Goal: Task Accomplishment & Management: Manage account settings

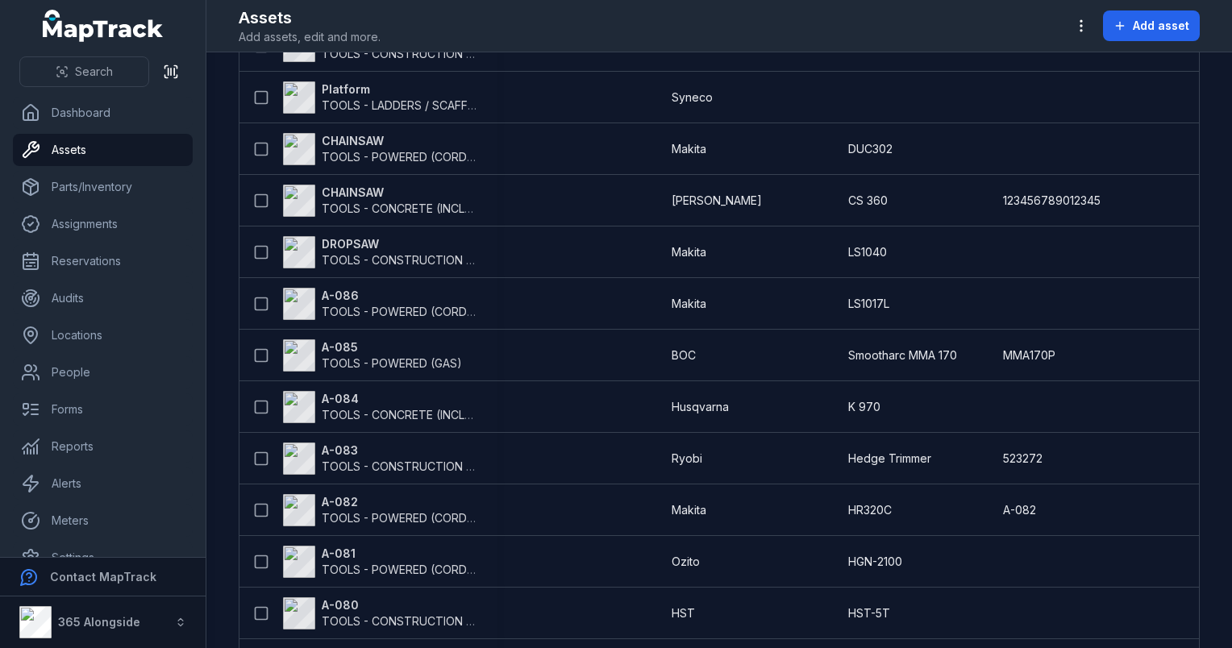
scroll to position [155, 0]
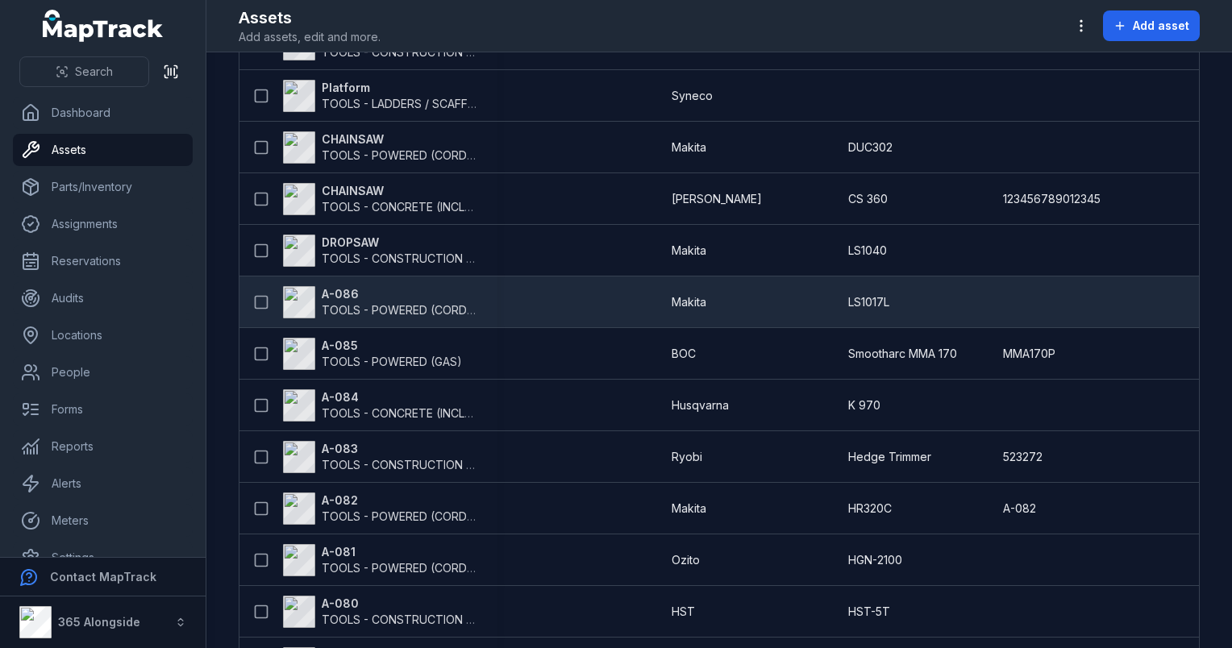
click at [373, 306] on span "TOOLS - POWERED (CORDED)" at bounding box center [404, 310] width 165 height 14
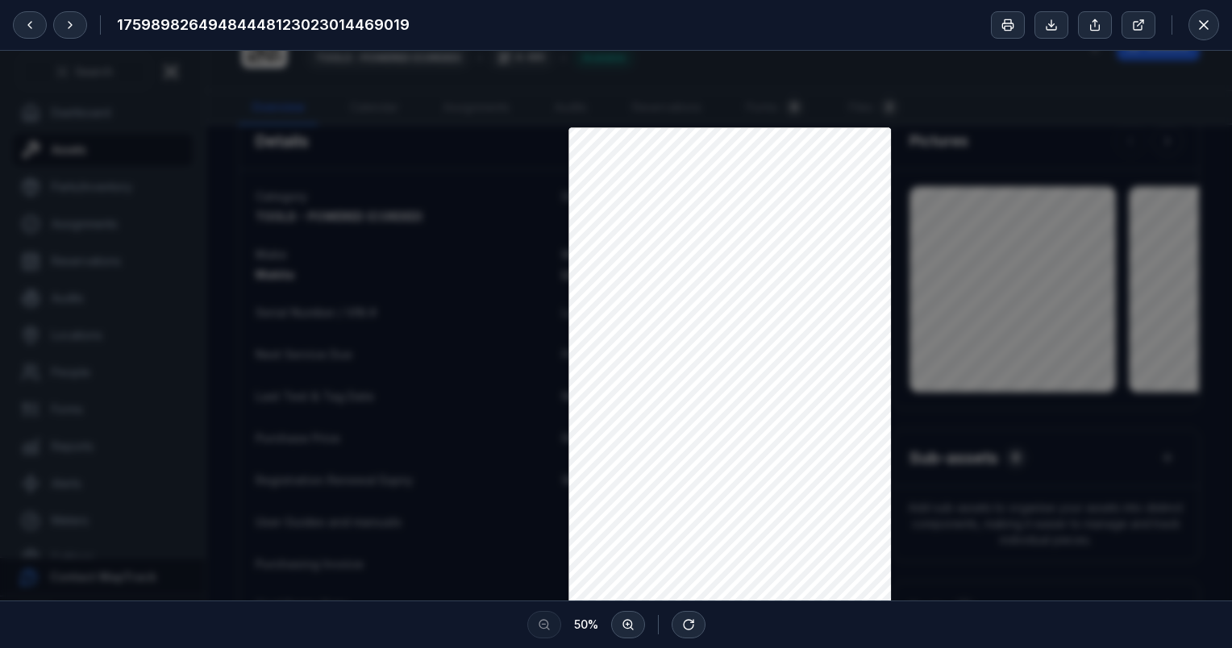
scroll to position [170, 0]
click at [77, 35] on button at bounding box center [70, 24] width 34 height 27
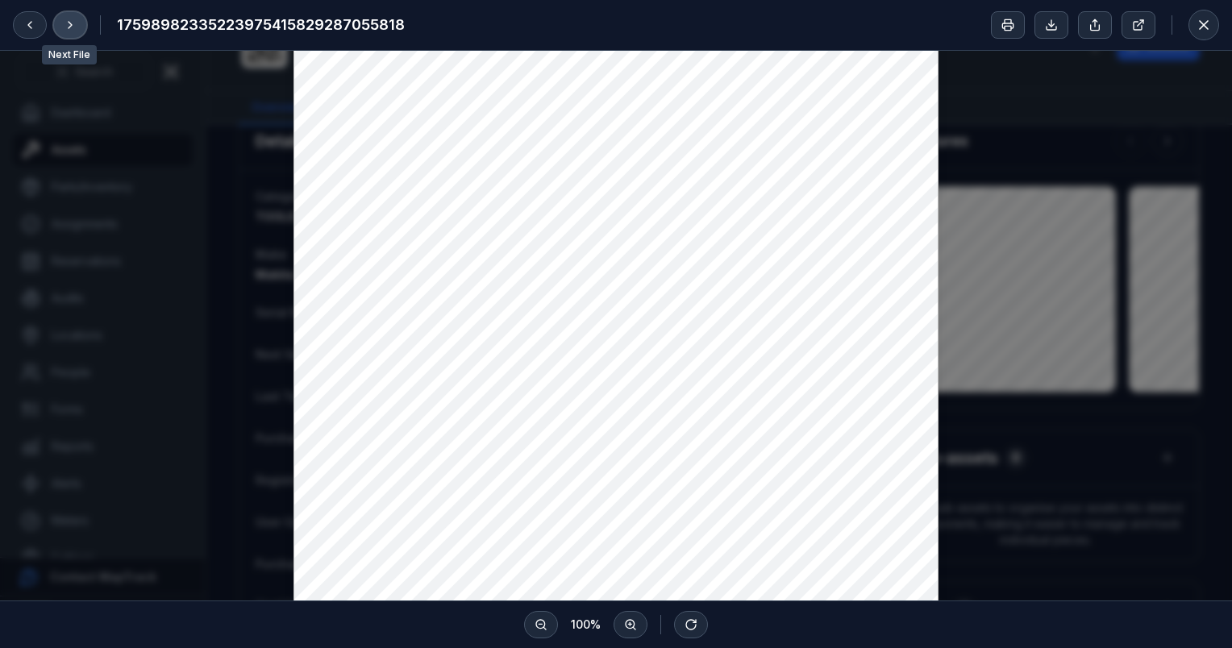
click at [77, 35] on button at bounding box center [70, 24] width 34 height 27
click at [65, 23] on icon at bounding box center [70, 25] width 13 height 13
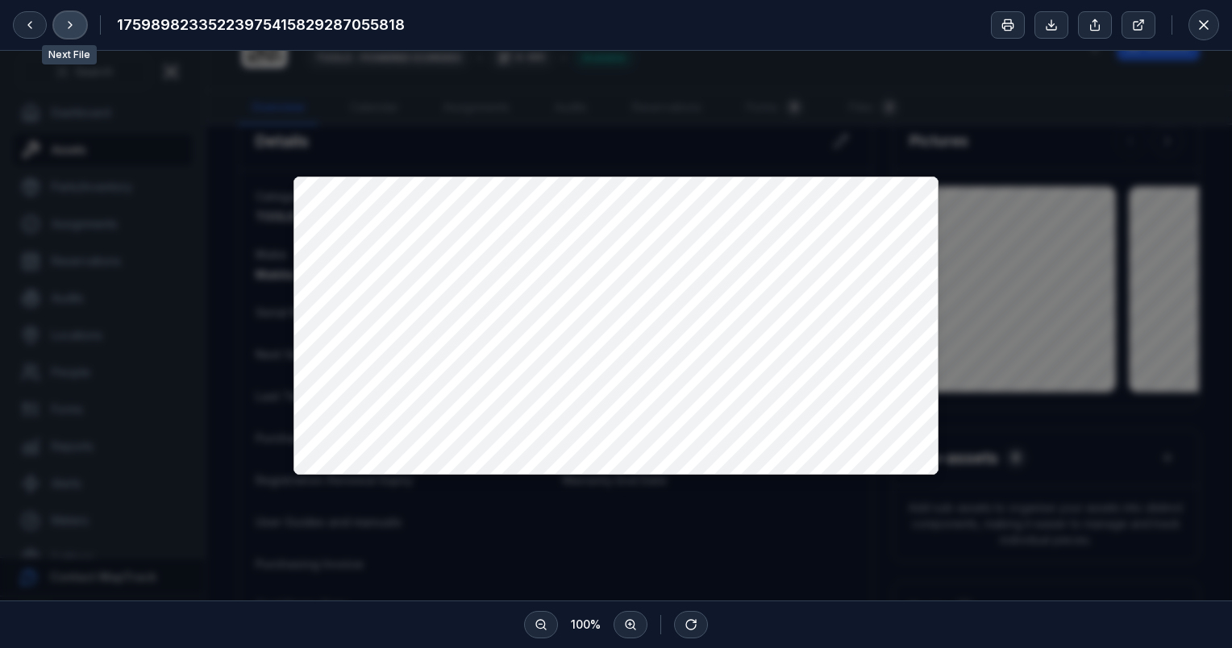
scroll to position [0, 0]
click at [67, 24] on icon at bounding box center [70, 25] width 13 height 13
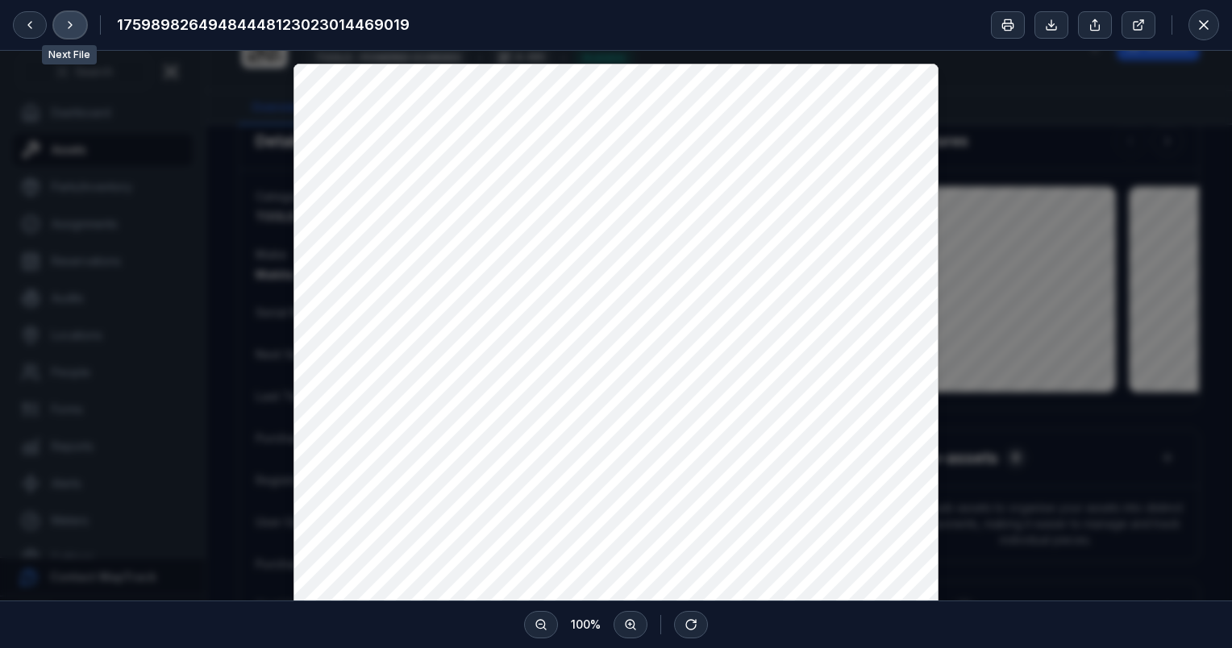
click at [67, 24] on icon at bounding box center [70, 25] width 13 height 13
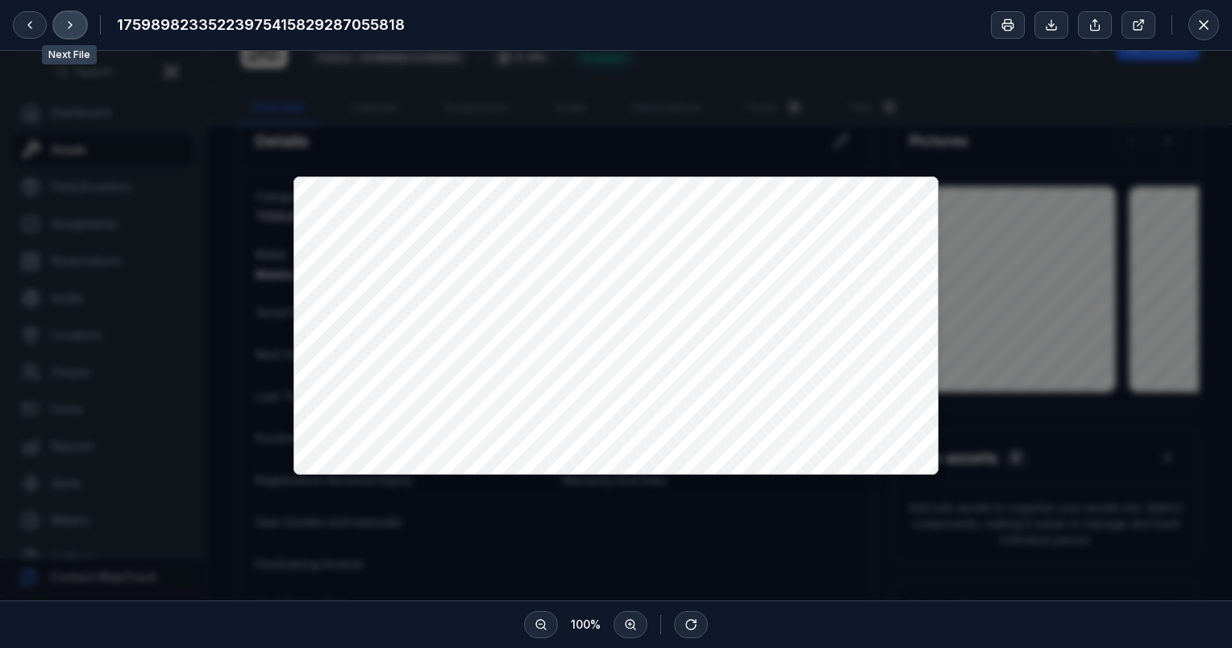
click at [67, 24] on icon at bounding box center [70, 25] width 13 height 13
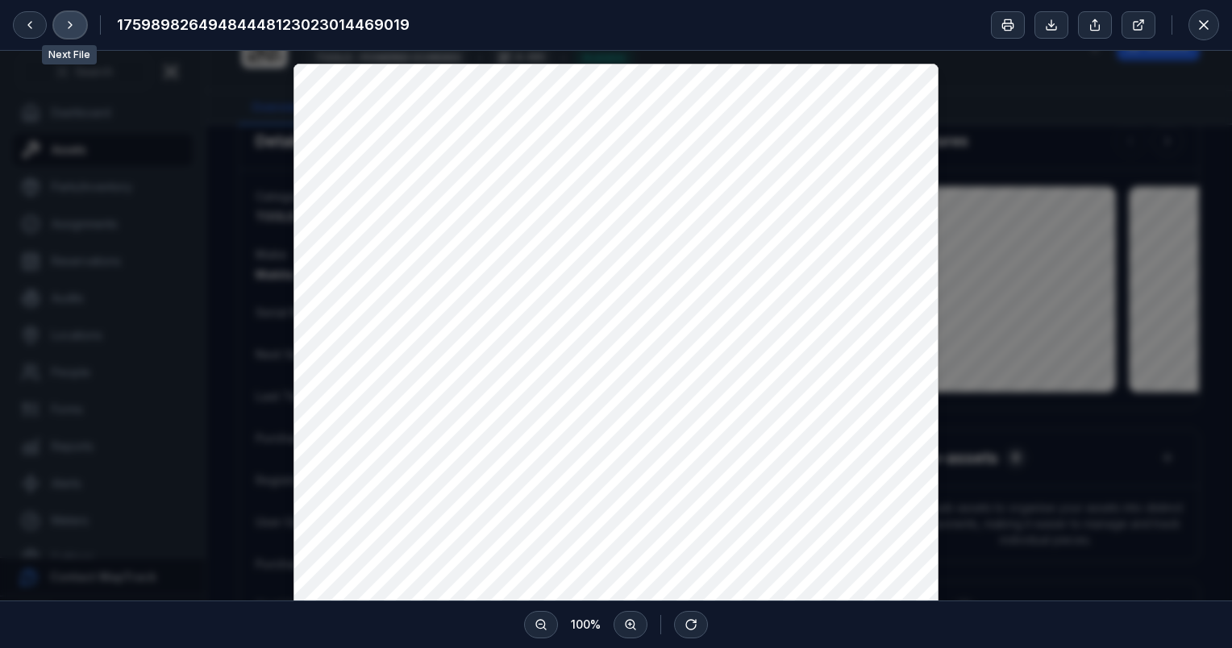
click at [67, 24] on icon at bounding box center [70, 25] width 13 height 13
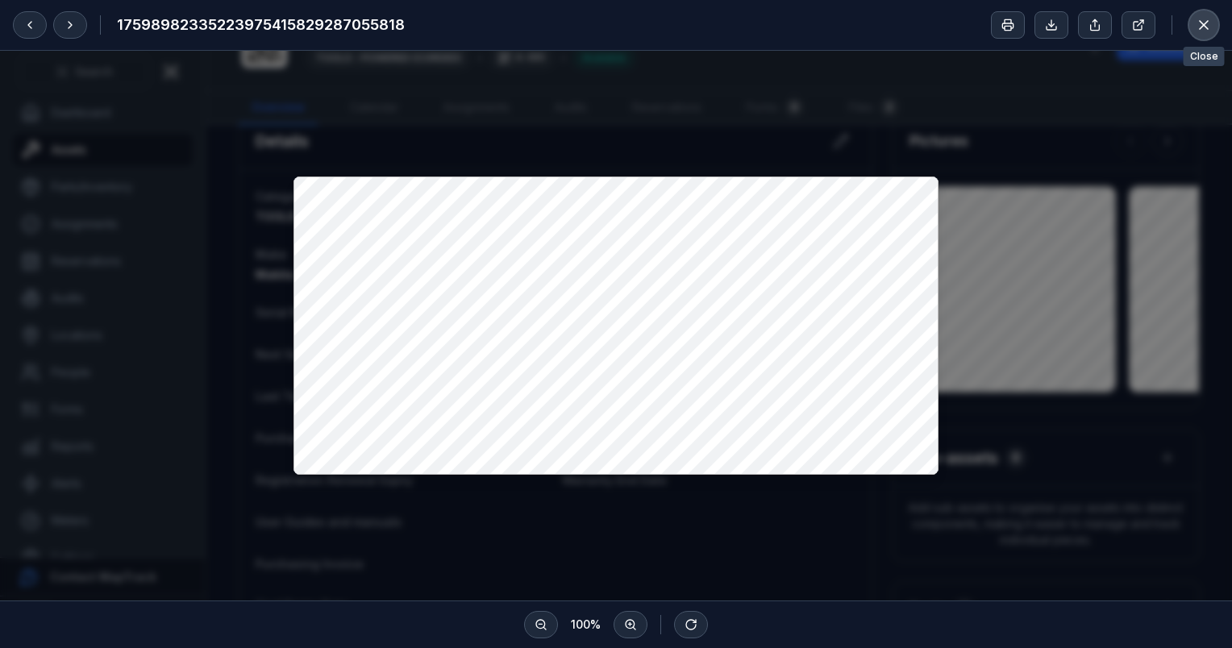
click at [1207, 23] on icon at bounding box center [1204, 25] width 16 height 16
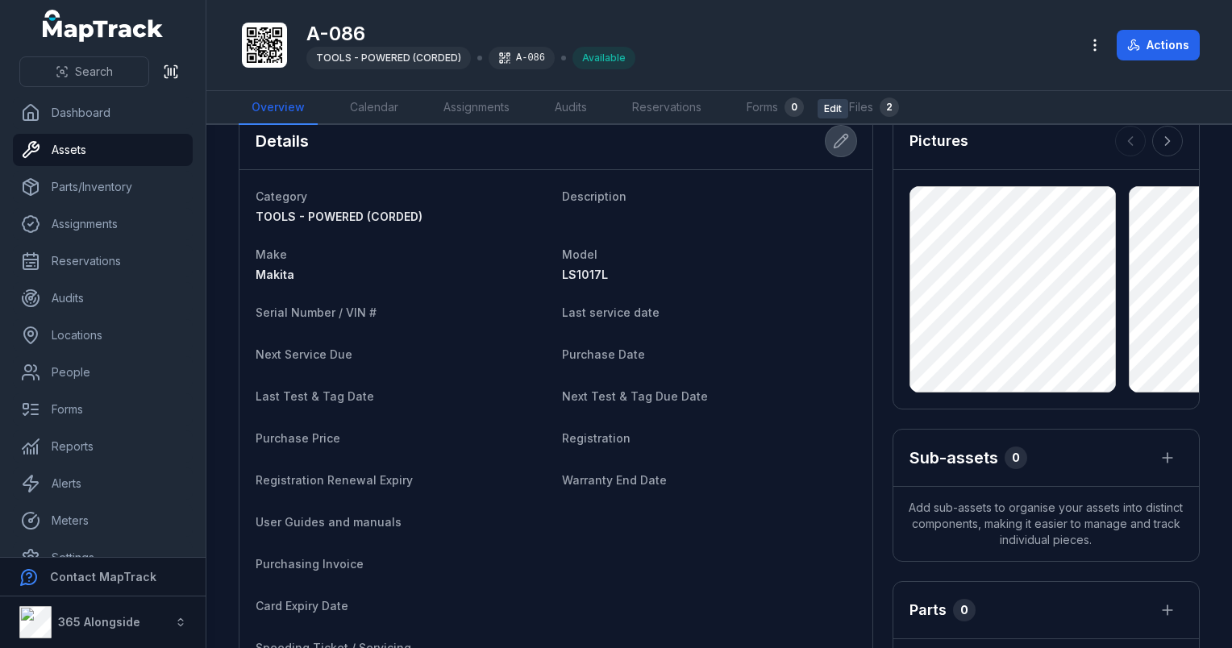
click at [833, 139] on icon at bounding box center [841, 141] width 16 height 16
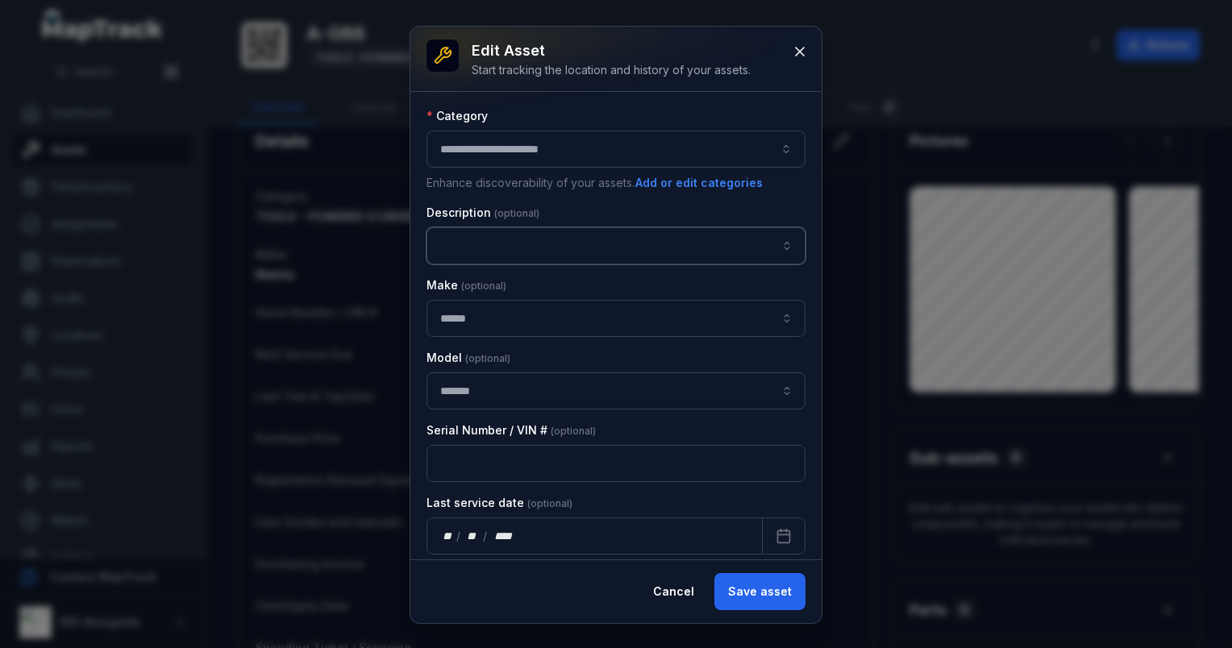
click at [511, 235] on input "asset-edit:description-label" at bounding box center [616, 245] width 379 height 37
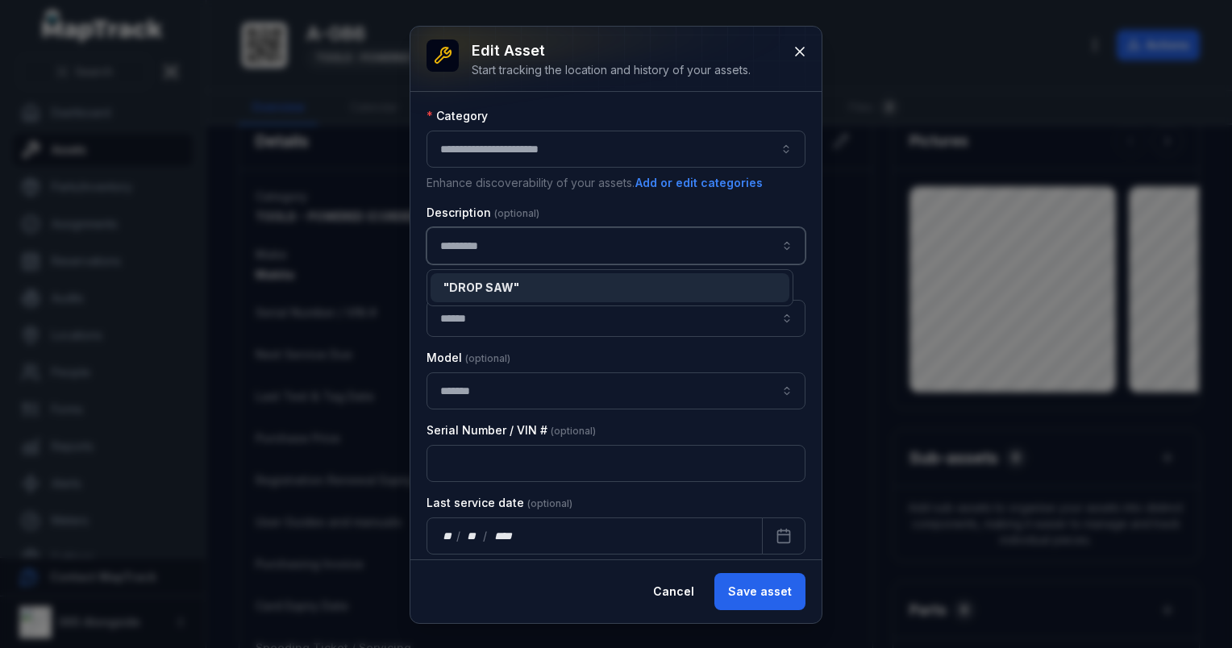
click at [474, 254] on input "********" at bounding box center [616, 245] width 379 height 37
type input "********"
click at [772, 607] on div "**********" at bounding box center [616, 325] width 411 height 597
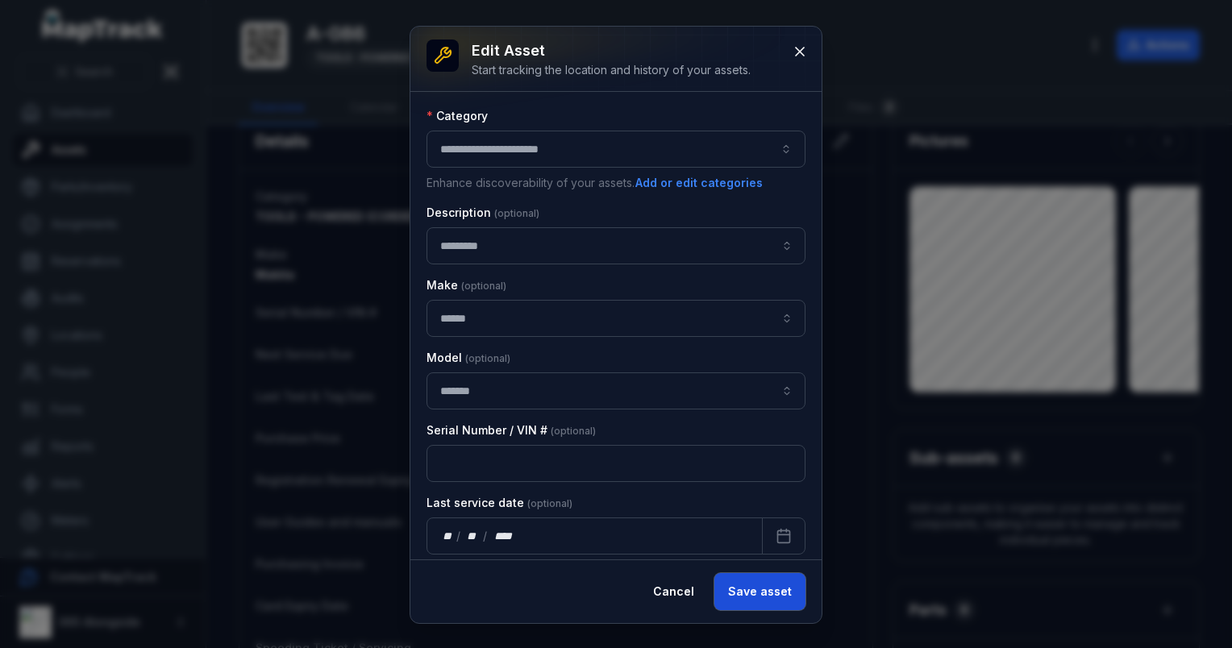
click at [756, 586] on button "Save asset" at bounding box center [760, 591] width 91 height 37
